Goal: Browse casually: Explore the website without a specific task or goal

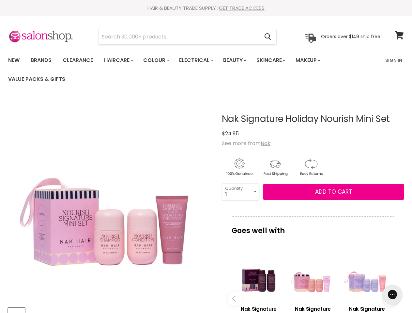
click at [206, 157] on img "Nak Signature Holiday Nourish Mini Set image. Click or Scroll to Zoom." at bounding box center [110, 200] width 204 height 204
click at [179, 37] on input "Search" at bounding box center [179, 36] width 161 height 15
click at [268, 37] on icon "Search" at bounding box center [268, 37] width 7 height 7
click at [120, 60] on link "Haircare" at bounding box center [118, 61] width 38 height 14
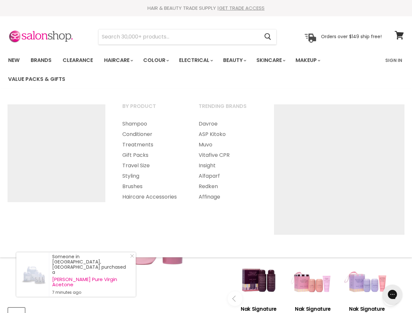
click at [160, 60] on link "Colour" at bounding box center [155, 61] width 35 height 14
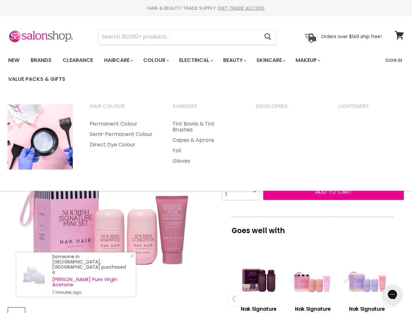
click at [200, 60] on link "Electrical" at bounding box center [195, 61] width 43 height 14
